Goal: Task Accomplishment & Management: Manage account settings

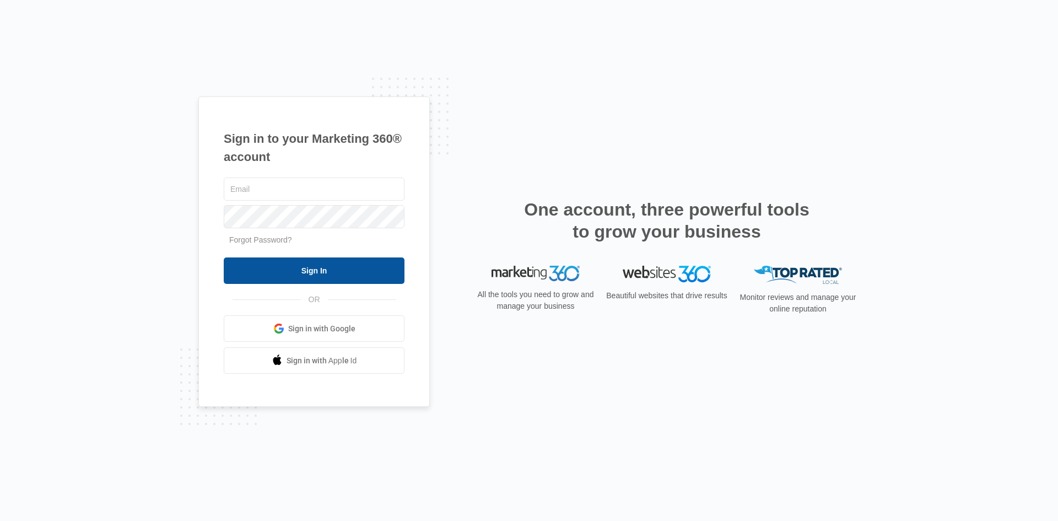
type input "[EMAIL_ADDRESS][DOMAIN_NAME]"
click at [311, 269] on input "Sign In" at bounding box center [314, 270] width 181 height 26
type input "[EMAIL_ADDRESS][DOMAIN_NAME]"
click at [303, 265] on input "Sign In" at bounding box center [314, 270] width 181 height 26
